Goal: Task Accomplishment & Management: Manage account settings

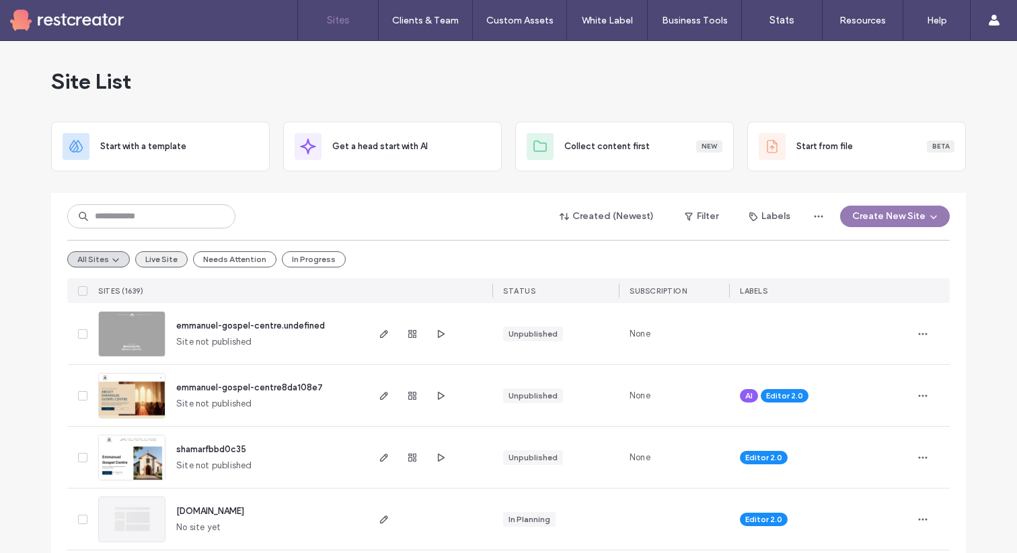
click at [152, 258] on button "Live Site" at bounding box center [161, 259] width 52 height 16
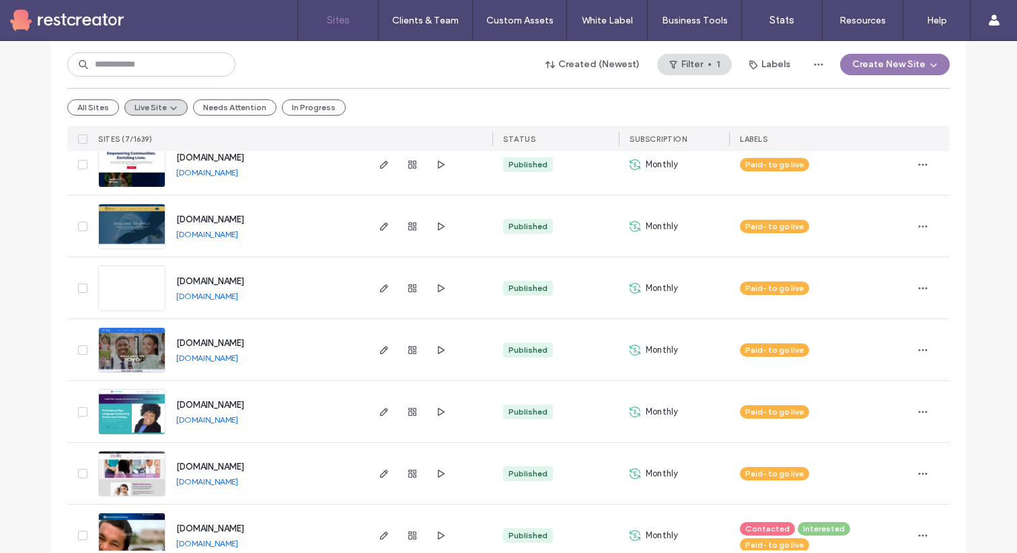
scroll to position [179, 0]
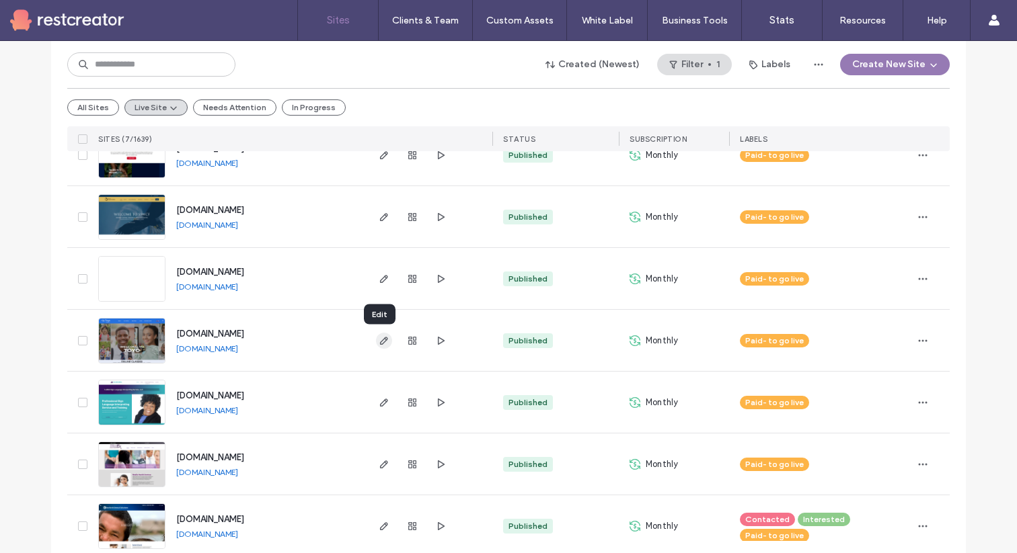
click at [380, 344] on icon "button" at bounding box center [384, 340] width 11 height 11
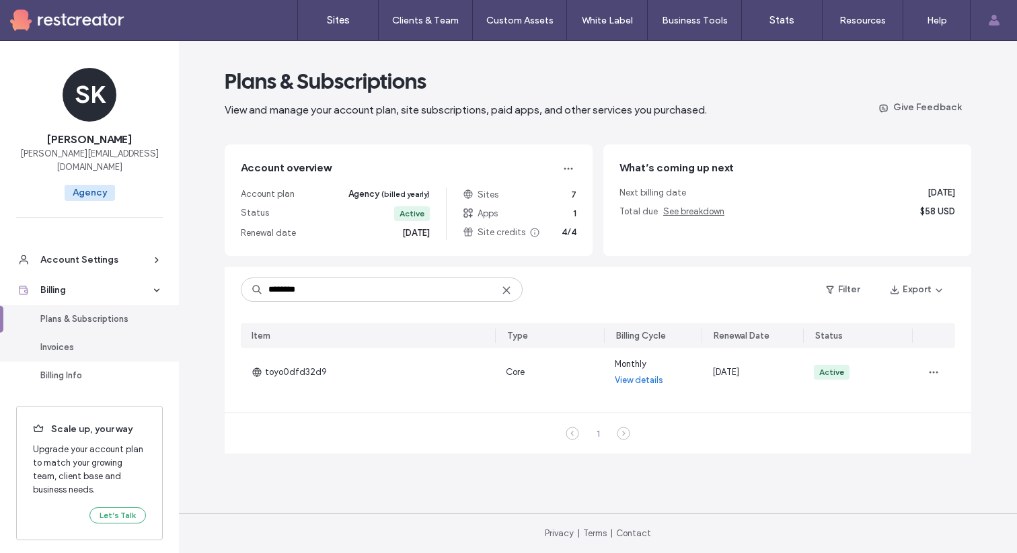
click at [97, 341] on div "Invoices" at bounding box center [95, 347] width 110 height 13
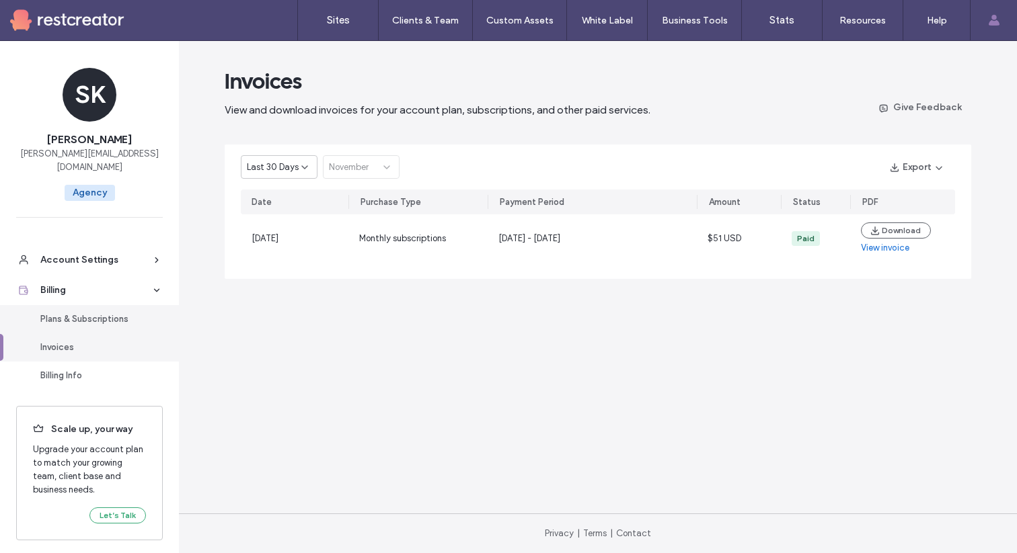
click at [95, 313] on div "Plans & Subscriptions" at bounding box center [95, 319] width 110 height 13
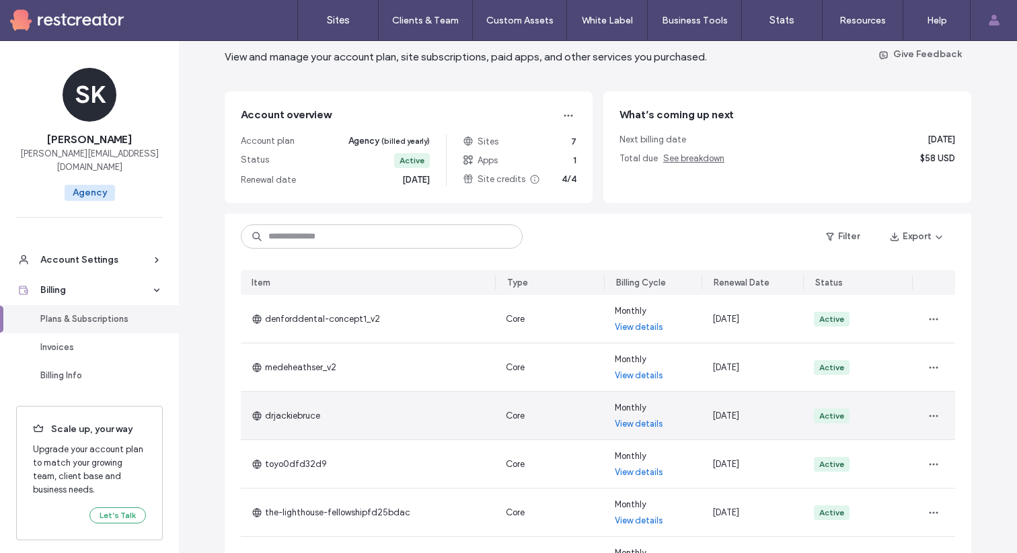
scroll to position [43, 0]
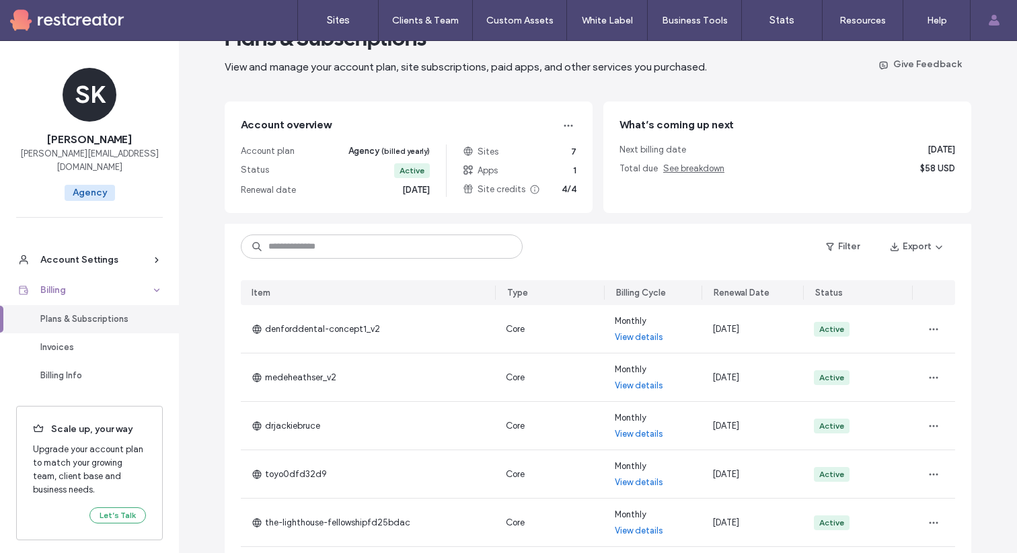
click at [154, 286] on icon at bounding box center [156, 290] width 9 height 9
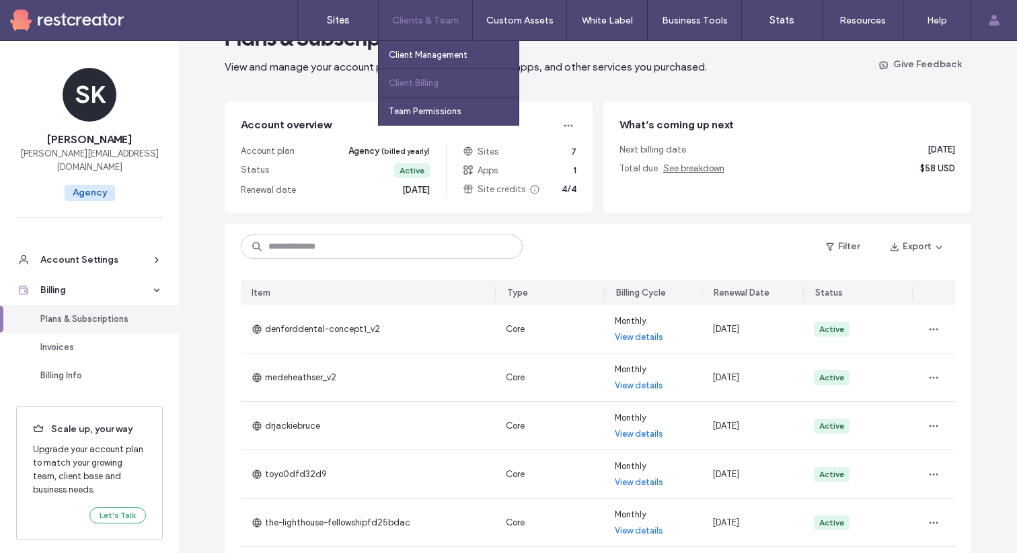
click at [413, 83] on label "Client Billing" at bounding box center [414, 83] width 50 height 10
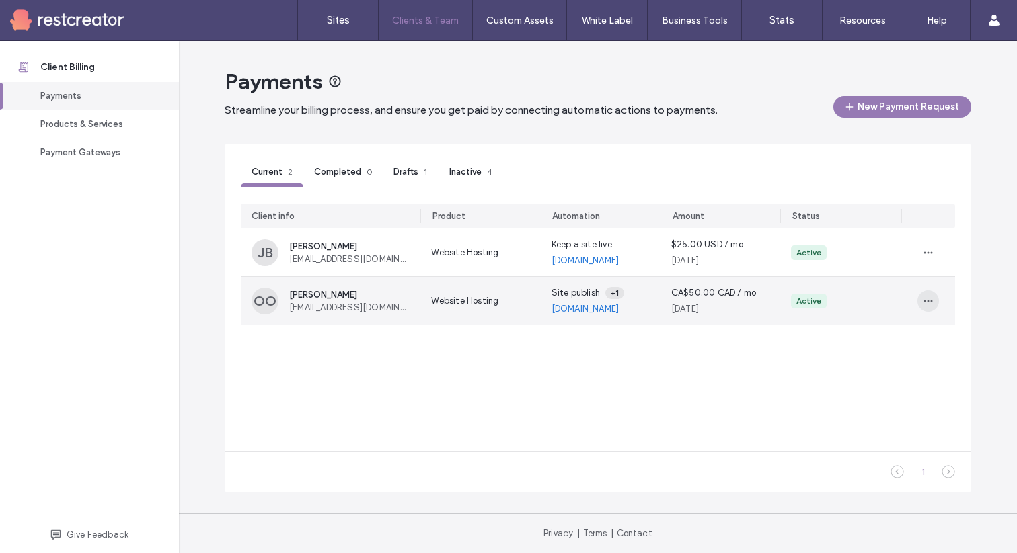
click at [931, 305] on icon "button" at bounding box center [927, 301] width 11 height 11
click at [879, 327] on div "View" at bounding box center [878, 334] width 120 height 26
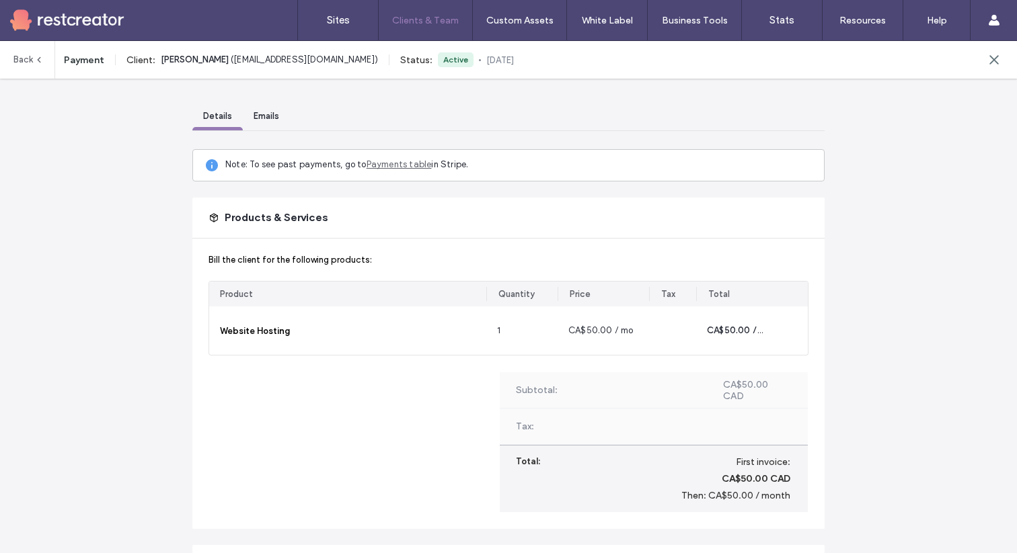
click at [408, 168] on link "Payments table" at bounding box center [398, 164] width 65 height 10
click at [20, 56] on link "Back" at bounding box center [28, 60] width 30 height 38
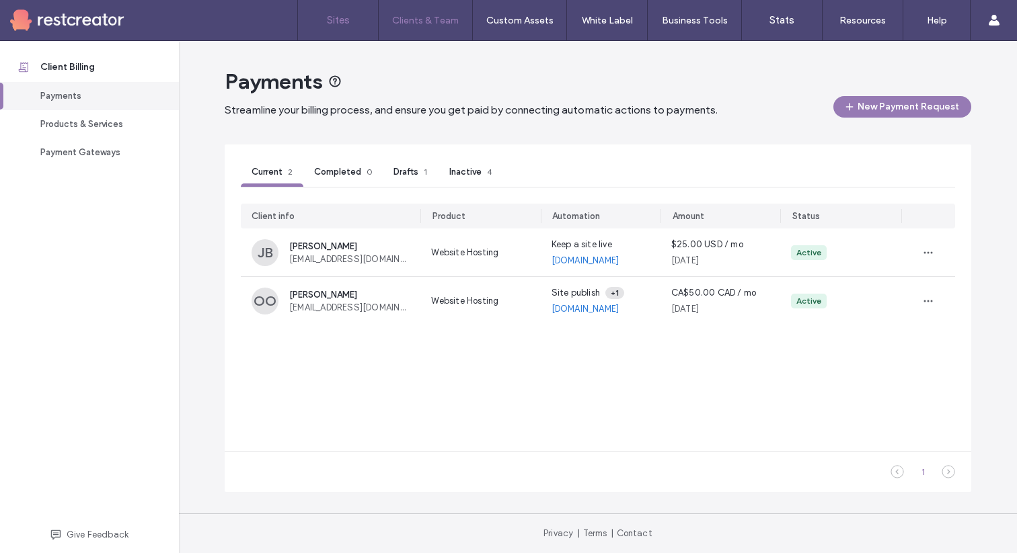
click at [352, 24] on link "Sites" at bounding box center [338, 20] width 80 height 40
